Goal: Task Accomplishment & Management: Manage account settings

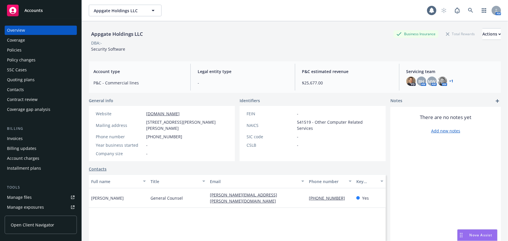
scroll to position [79, 0]
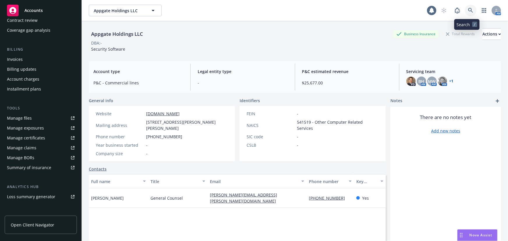
click at [465, 11] on link at bounding box center [471, 11] width 12 height 12
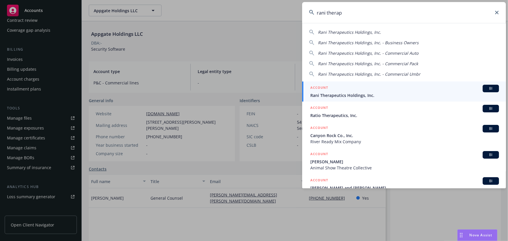
type input "rani therap"
click at [352, 90] on div "ACCOUNT BI" at bounding box center [405, 89] width 189 height 8
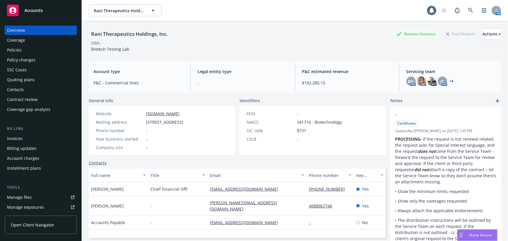
click at [38, 50] on div "Policies" at bounding box center [41, 49] width 68 height 9
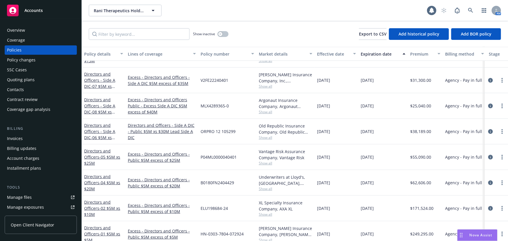
scroll to position [185, 0]
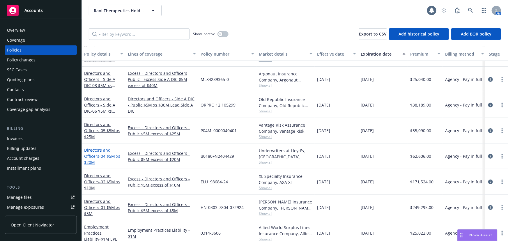
click at [99, 155] on span "- 04 $5M xs $20M" at bounding box center [102, 160] width 36 height 12
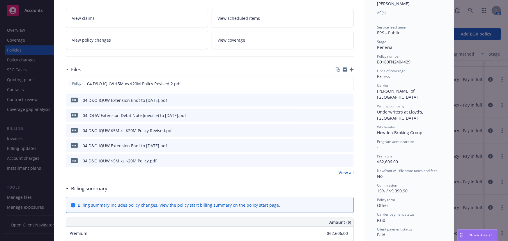
scroll to position [132, 0]
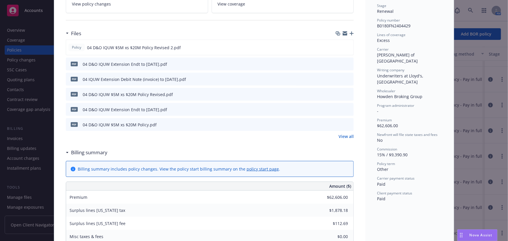
click at [350, 33] on icon "button" at bounding box center [352, 33] width 4 height 4
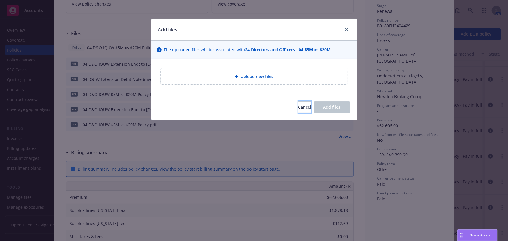
click at [299, 109] on span "Cancel" at bounding box center [305, 107] width 13 height 6
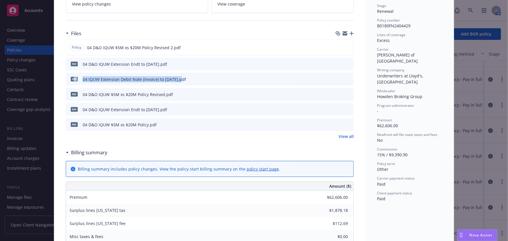
drag, startPoint x: 178, startPoint y: 77, endPoint x: 72, endPoint y: 76, distance: 105.8
click at [72, 76] on div "pdf 04 IQUW Extension Debit Note (invoice) to [DATE].pdf" at bounding box center [127, 79] width 118 height 12
copy div "df 04 IQUW Extension Debit Note (invoice) to [DATE]"
click at [351, 35] on icon "button" at bounding box center [352, 33] width 4 height 4
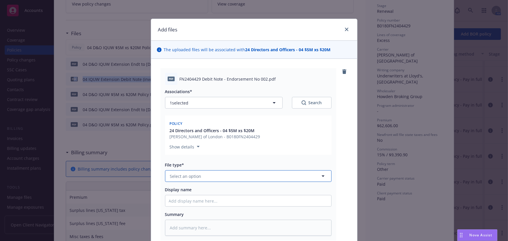
click at [210, 173] on button "Select an option" at bounding box center [248, 176] width 167 height 12
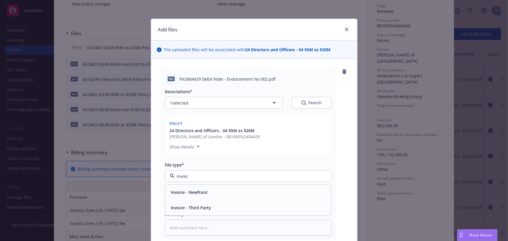
type input "invoice"
click at [209, 207] on div "Invoice - Third Party" at bounding box center [191, 208] width 44 height 8
click at [215, 203] on input "Display name" at bounding box center [248, 200] width 166 height 11
paste input "df 04 IQUW Extension Debit Note (invoice) to [DATE]"
type textarea "x"
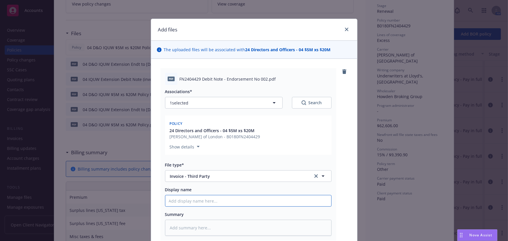
type input "df 04 IQUW Extension Debit Note (invoice) to [DATE]"
click at [257, 201] on input "df 04 IQUW Extension Debit Note (invoice) to [DATE]" at bounding box center [248, 200] width 166 height 11
type textarea "x"
type input "df 04 IQUW Extension Debit Note (invoice) to 0.29.25"
type textarea "x"
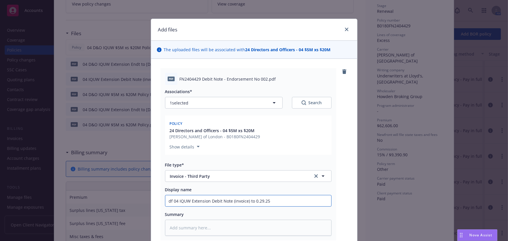
type input "df 04 IQUW Extension Debit Note (invoice) to .29.25"
type textarea "x"
type input "df 04 IQUW Extension Debit Note (invoice) to [DATE]"
type textarea "x"
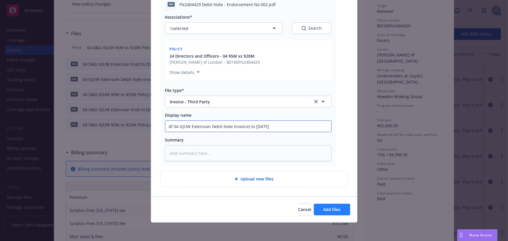
type input "df 04 IQUW Extension Debit Note (invoice) to [DATE]"
click at [333, 209] on span "Add files" at bounding box center [332, 210] width 17 height 6
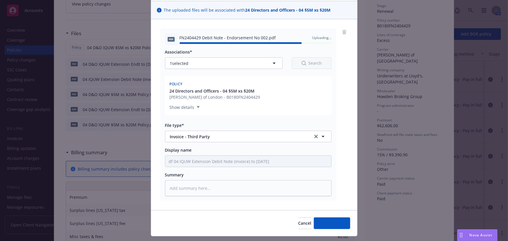
type textarea "x"
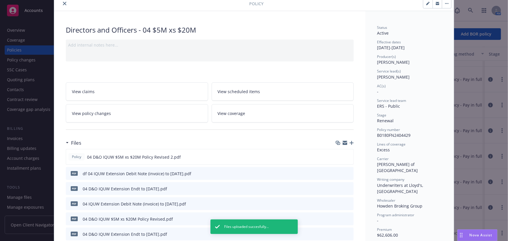
scroll to position [0, 0]
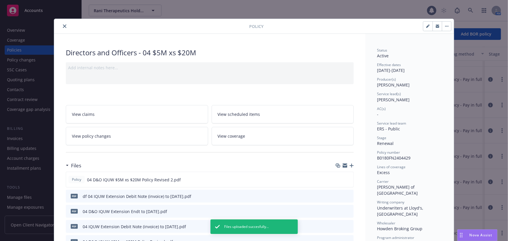
click at [68, 24] on div at bounding box center [153, 26] width 193 height 7
click at [64, 27] on icon "close" at bounding box center [64, 25] width 3 height 3
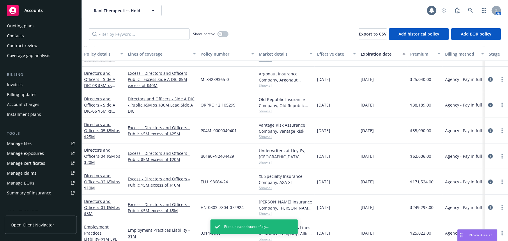
scroll to position [106, 0]
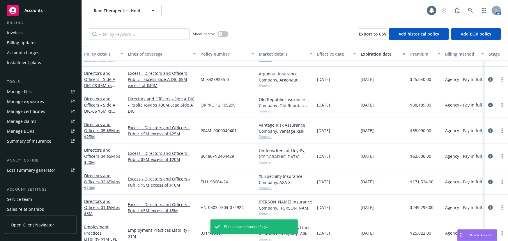
click at [29, 93] on div "Manage files" at bounding box center [19, 91] width 25 height 9
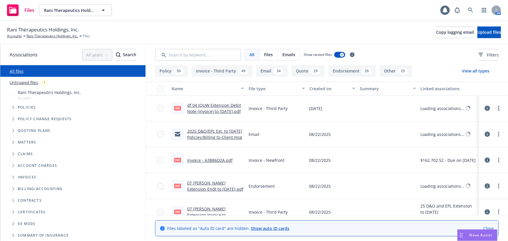
click at [496, 108] on link "more" at bounding box center [499, 108] width 7 height 7
click at [457, 142] on link "Edit" at bounding box center [469, 144] width 58 height 12
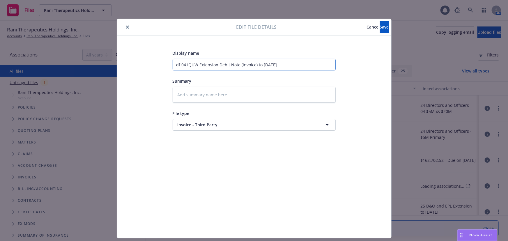
click at [179, 65] on input "df 04 IQUW Extension Debit Note (invoice) to [DATE]" at bounding box center [254, 65] width 163 height 12
type textarea "x"
type input "df04 IQUW Extension Debit Note (invoice) to 10.29.25"
type textarea "x"
type input "d04 IQUW Extension Debit Note (invoice) to 10.29.25"
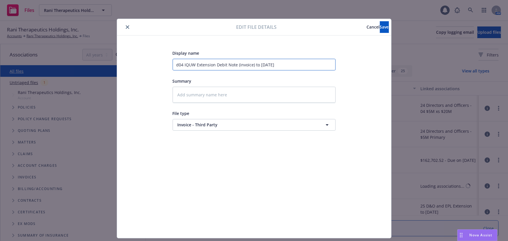
type textarea "x"
type input "04 IQUW Extension Debit Note (invoice) to 10.29.25"
click at [380, 27] on span "Save" at bounding box center [384, 27] width 9 height 6
type textarea "x"
